Goal: Navigation & Orientation: Find specific page/section

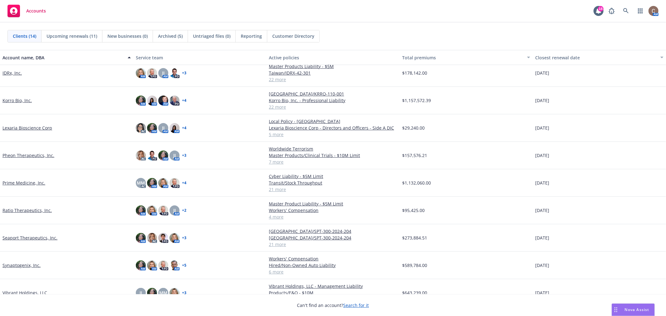
scroll to position [145, 0]
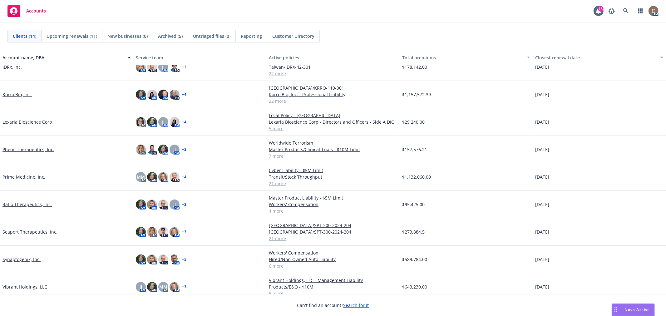
click at [36, 283] on link "Vibrant Holdings, LLC" at bounding box center [24, 286] width 45 height 7
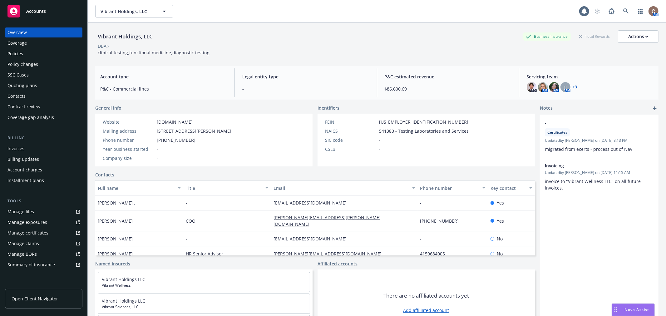
click at [34, 49] on div "Policies" at bounding box center [43, 54] width 72 height 10
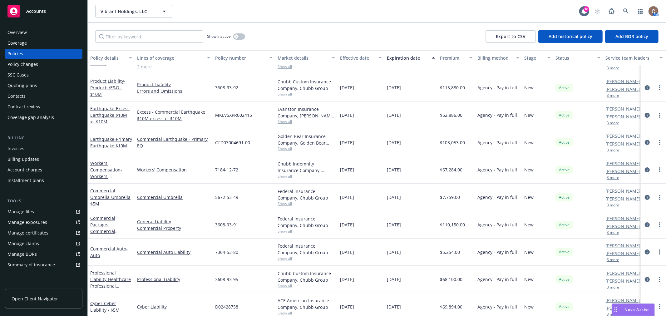
scroll to position [29, 0]
